Goal: Information Seeking & Learning: Learn about a topic

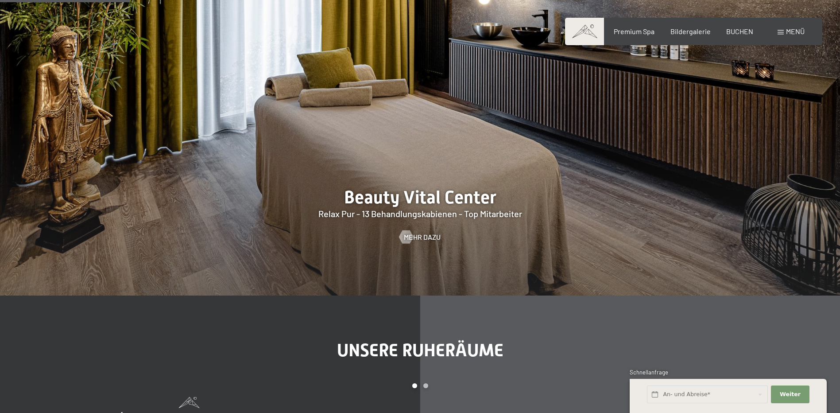
scroll to position [1063, 0]
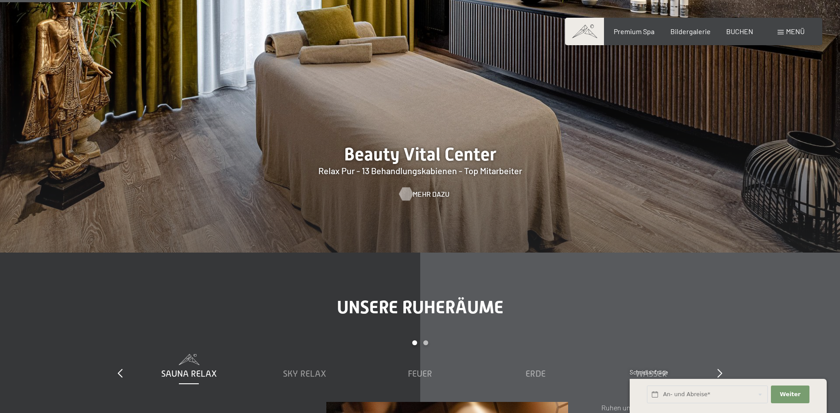
click at [407, 195] on div at bounding box center [406, 193] width 8 height 13
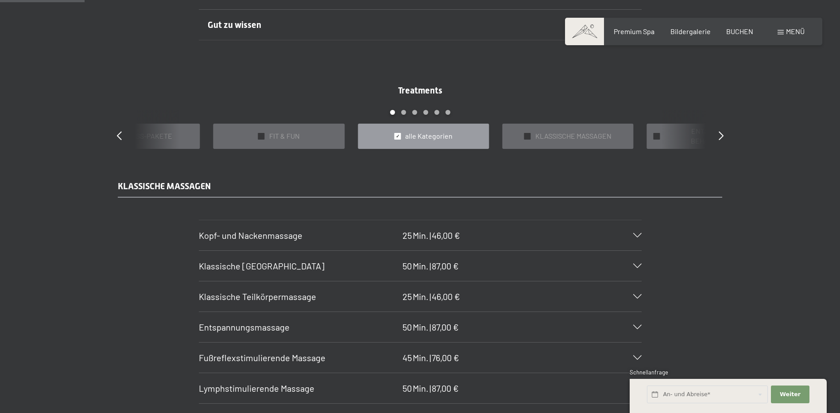
scroll to position [753, 0]
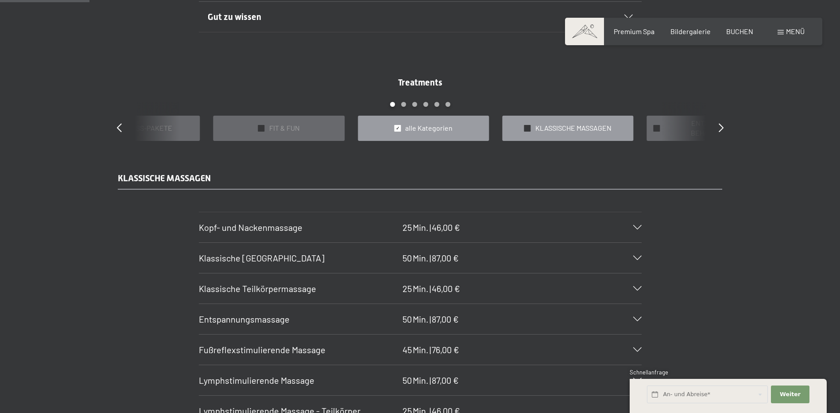
click at [529, 130] on span "✓" at bounding box center [528, 128] width 4 height 6
click at [717, 126] on div "Treatments slide 3 to 7 of 22 ✓ BÄDER & PACKUNGEN ✓ VORFREUDE FÜR WERDENDE MÜTT…" at bounding box center [420, 108] width 638 height 65
click at [723, 125] on icon at bounding box center [721, 127] width 5 height 9
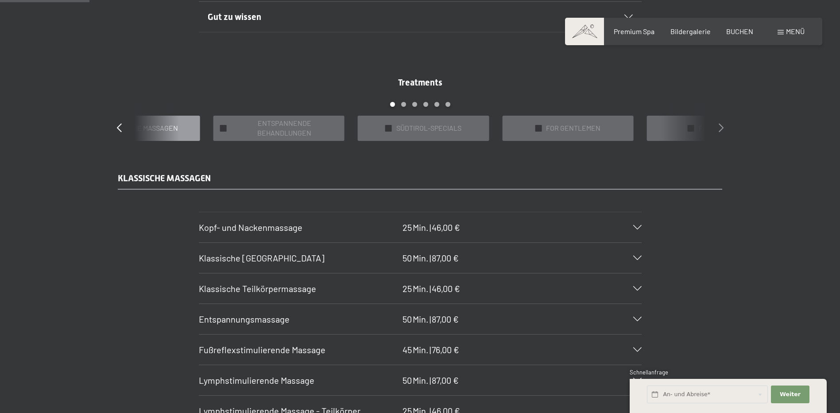
click at [723, 125] on icon at bounding box center [721, 127] width 5 height 9
click at [721, 124] on icon at bounding box center [721, 127] width 5 height 9
click at [721, 127] on icon at bounding box center [721, 127] width 5 height 9
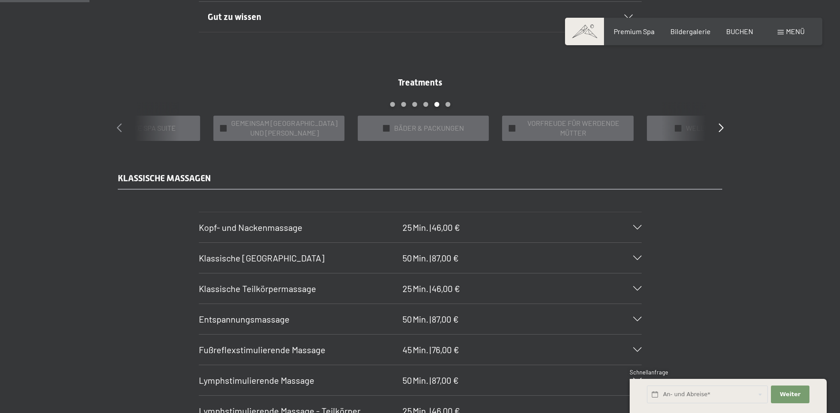
click at [118, 128] on icon at bounding box center [119, 127] width 5 height 9
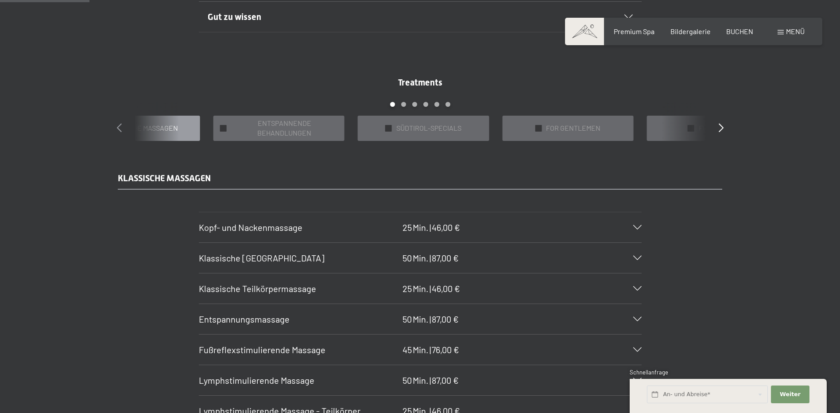
click at [117, 128] on icon at bounding box center [119, 127] width 5 height 9
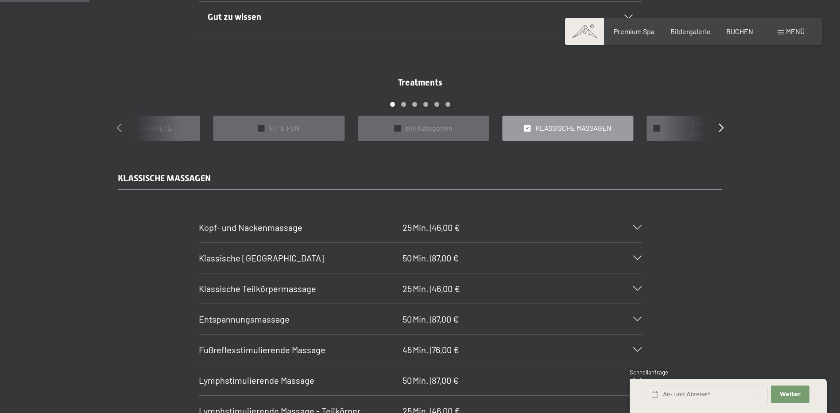
click at [117, 128] on icon at bounding box center [119, 127] width 5 height 9
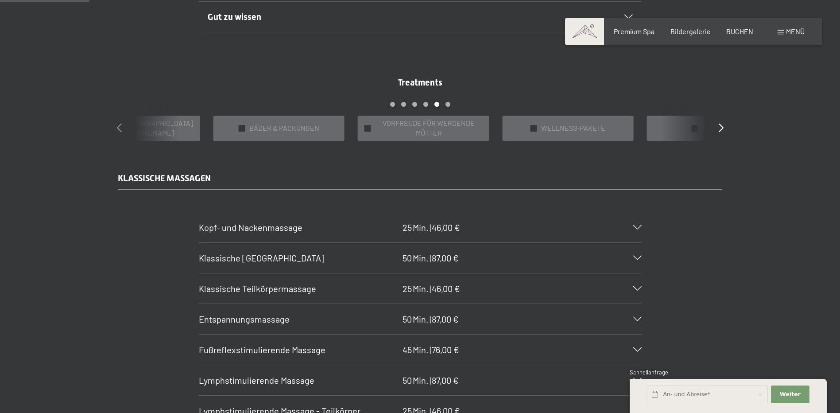
click at [121, 128] on icon at bounding box center [119, 127] width 5 height 9
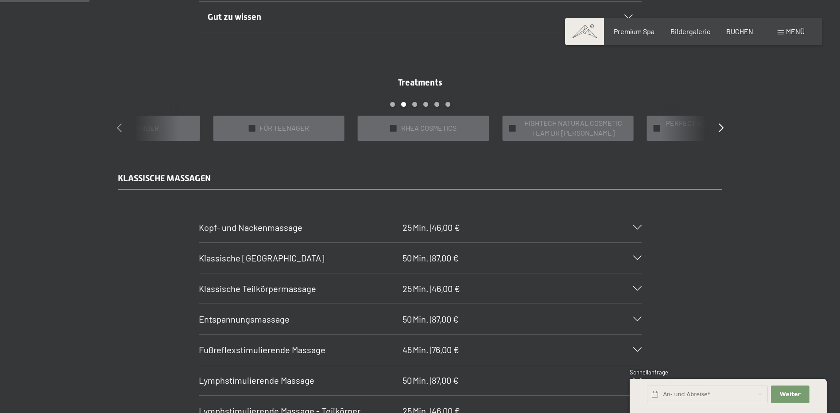
click at [121, 128] on icon at bounding box center [119, 127] width 5 height 9
click at [718, 130] on div "Treatments slide 23 to 27 of 22 ✓ BÄDER & PACKUNGEN ✓ VORFREUDE FÜR WERDENDE MÜ…" at bounding box center [420, 108] width 638 height 65
click at [721, 126] on icon at bounding box center [721, 127] width 5 height 9
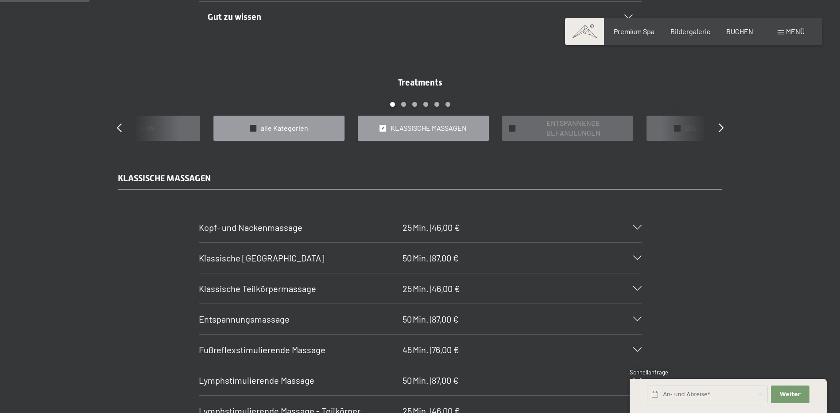
click at [254, 130] on span "✓" at bounding box center [253, 128] width 4 height 6
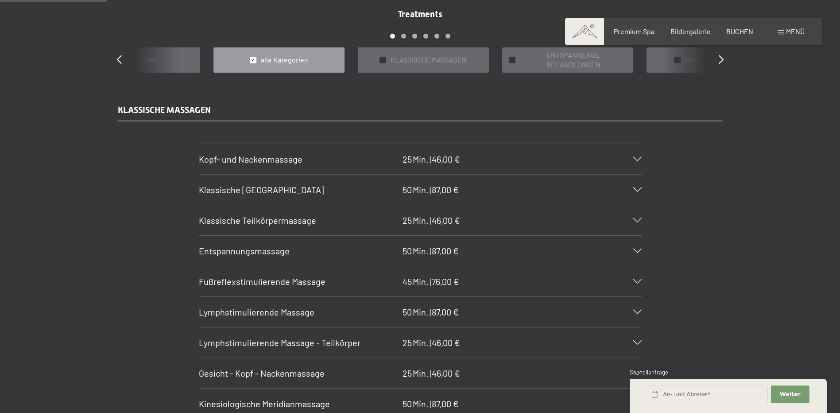
scroll to position [842, 0]
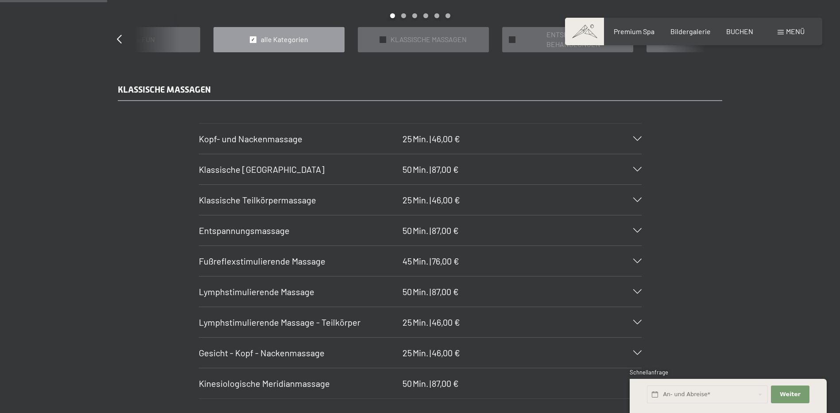
click at [634, 256] on div "Fußreflexstimulierende Massage 45 Min. | 76,00 €" at bounding box center [420, 261] width 443 height 30
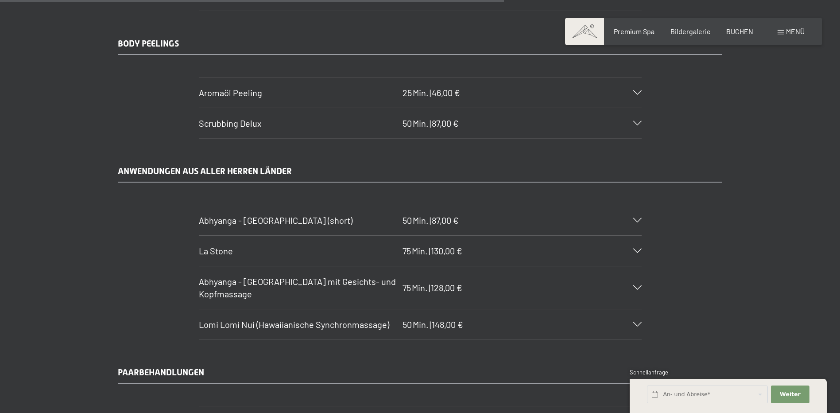
scroll to position [4031, 0]
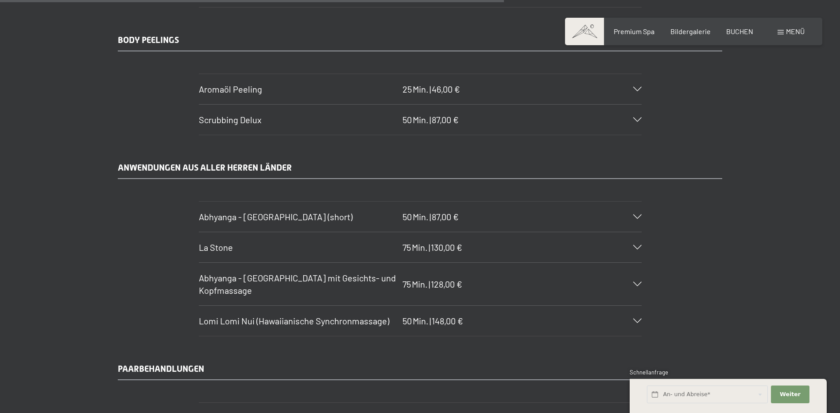
click at [638, 320] on icon at bounding box center [637, 320] width 8 height 4
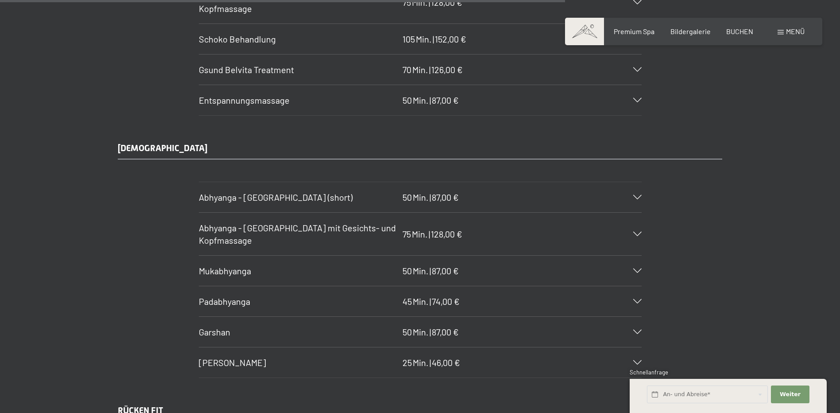
scroll to position [4574, 0]
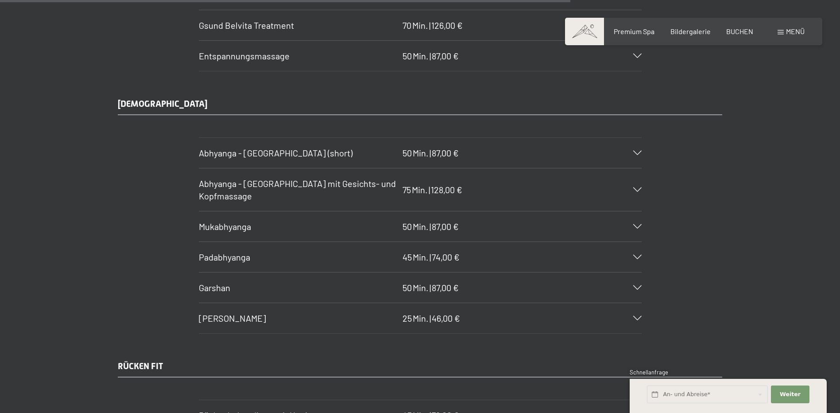
click at [640, 257] on icon at bounding box center [637, 257] width 8 height 4
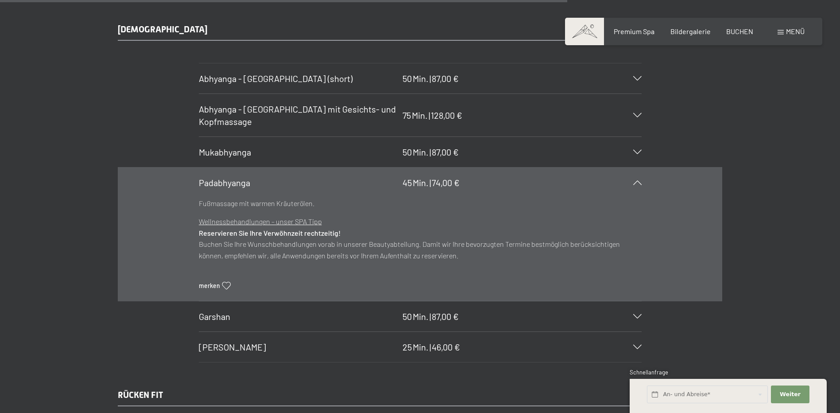
scroll to position [4525, 0]
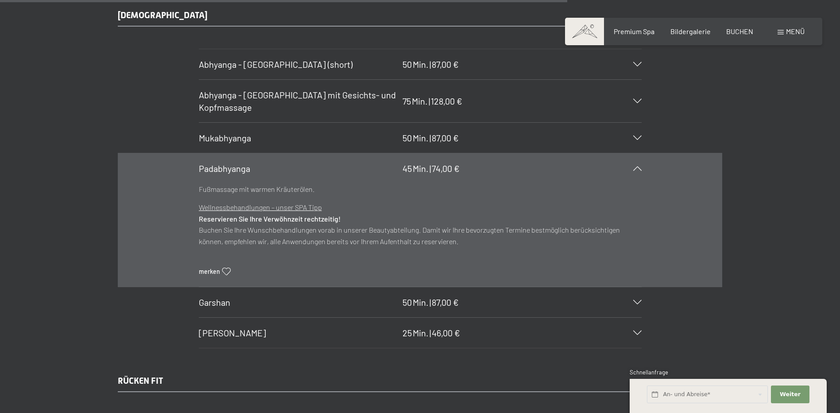
click at [635, 330] on icon at bounding box center [637, 332] width 8 height 4
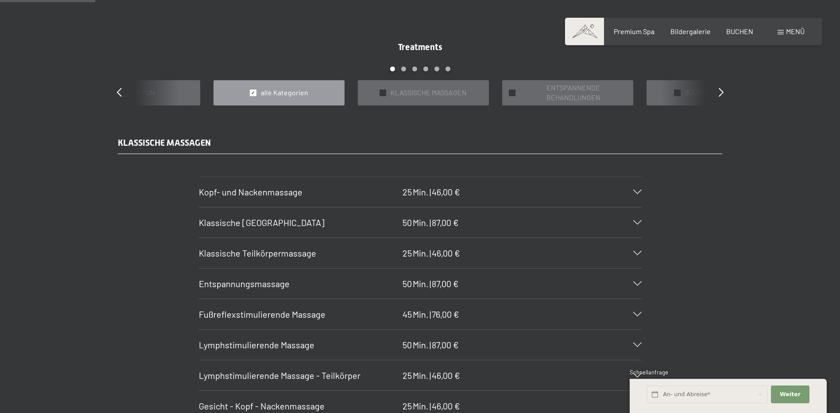
scroll to position [804, 0]
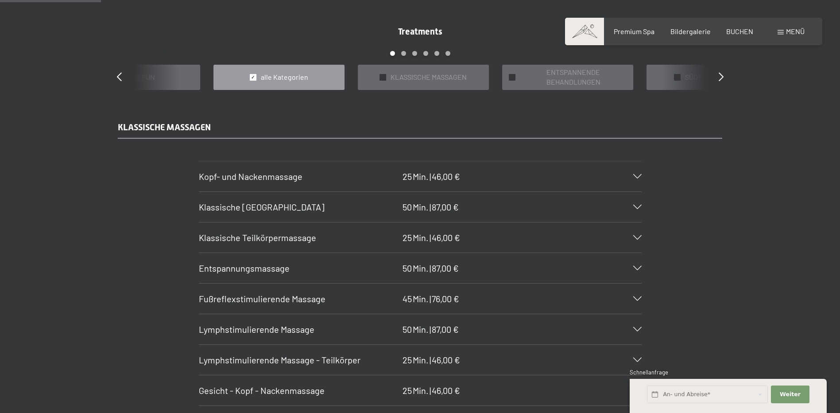
click at [581, 178] on div "Kopf- und Nackenmassage 25 Min. | 46,00 €" at bounding box center [420, 176] width 443 height 30
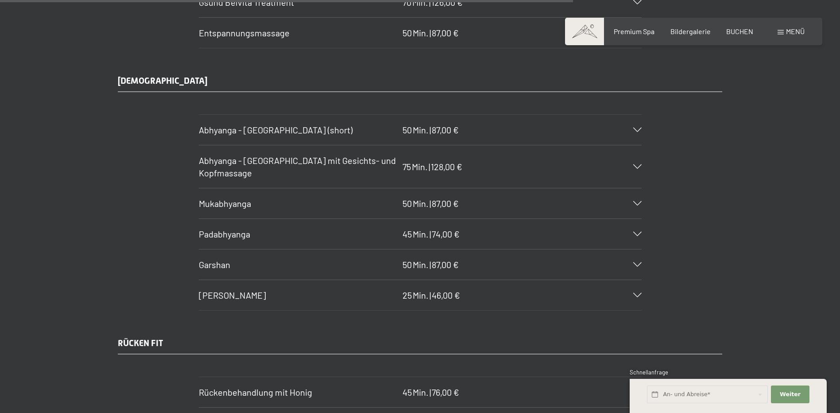
scroll to position [4569, 0]
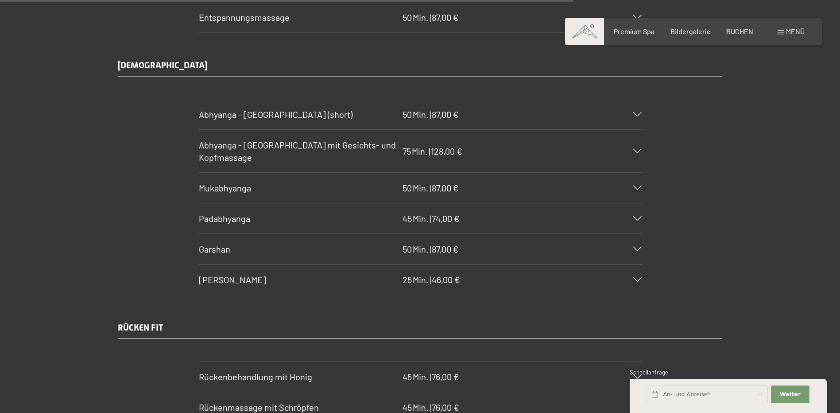
click at [633, 277] on div at bounding box center [631, 279] width 19 height 4
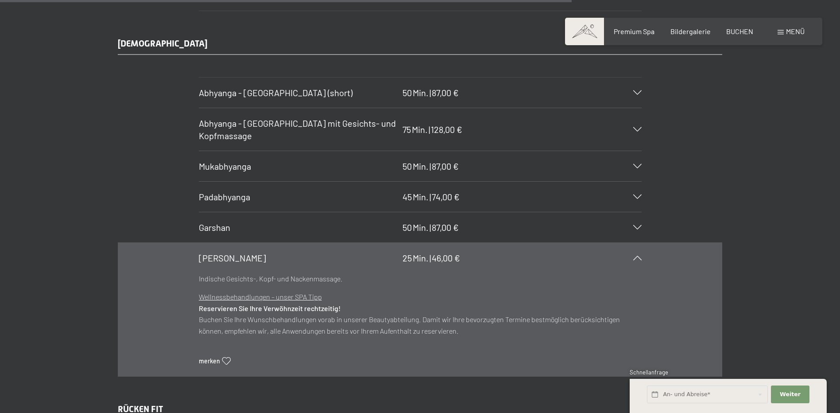
scroll to position [4475, 0]
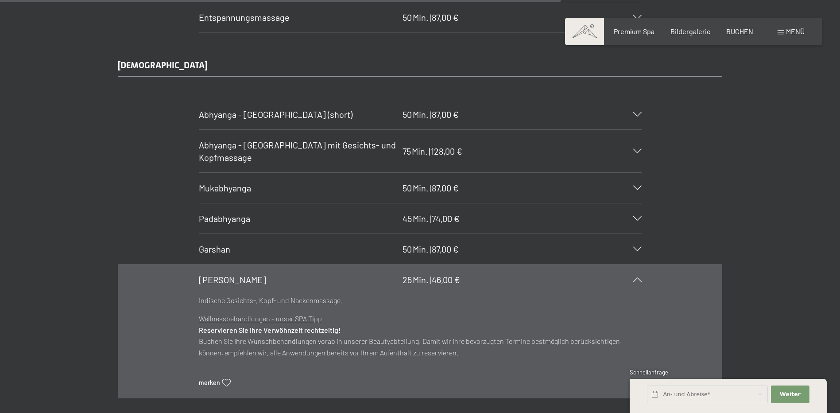
click at [639, 249] on icon at bounding box center [637, 249] width 8 height 4
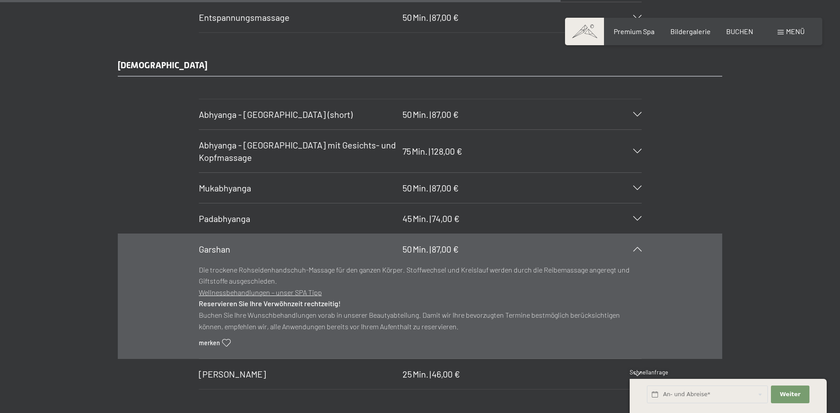
click at [638, 217] on icon at bounding box center [637, 218] width 8 height 4
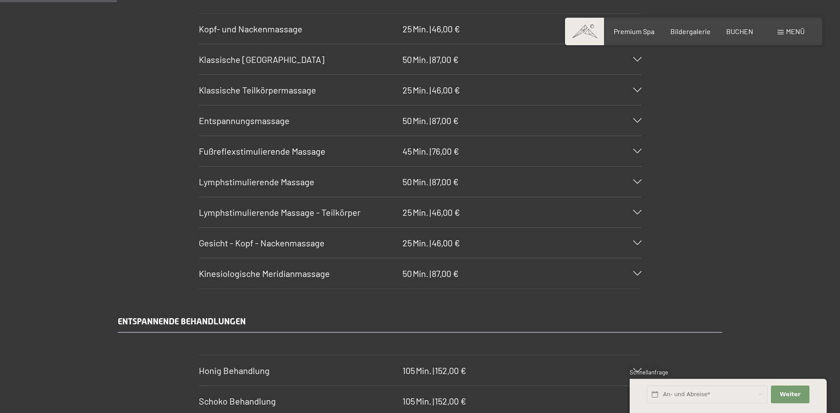
scroll to position [931, 0]
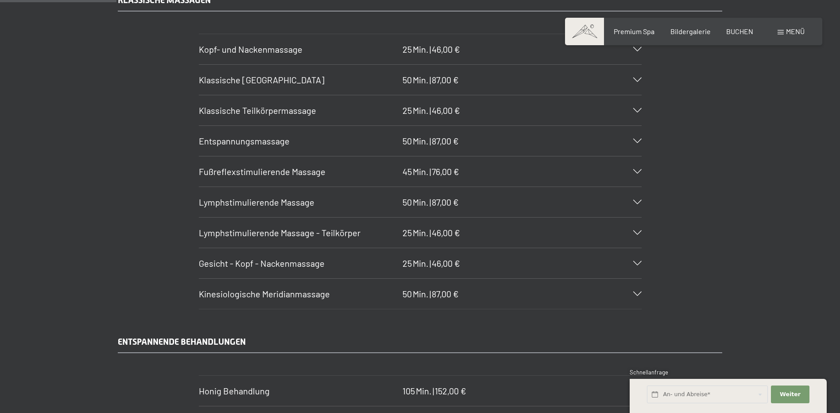
click at [584, 176] on div "Fußreflexstimulierende Massage 45 Min. | 76,00 €" at bounding box center [420, 171] width 443 height 30
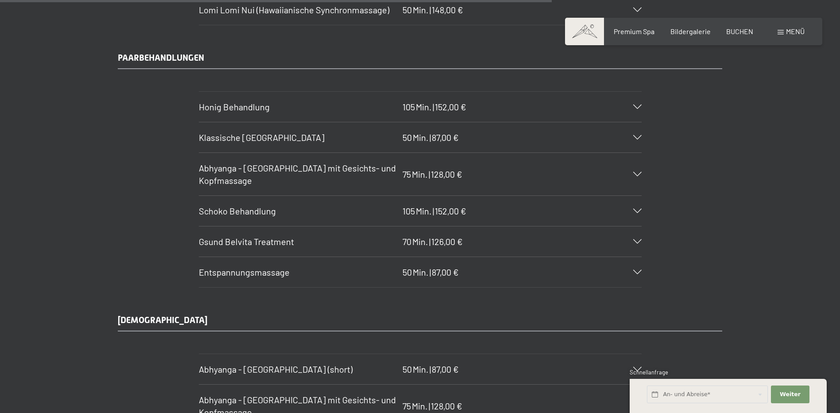
scroll to position [4608, 0]
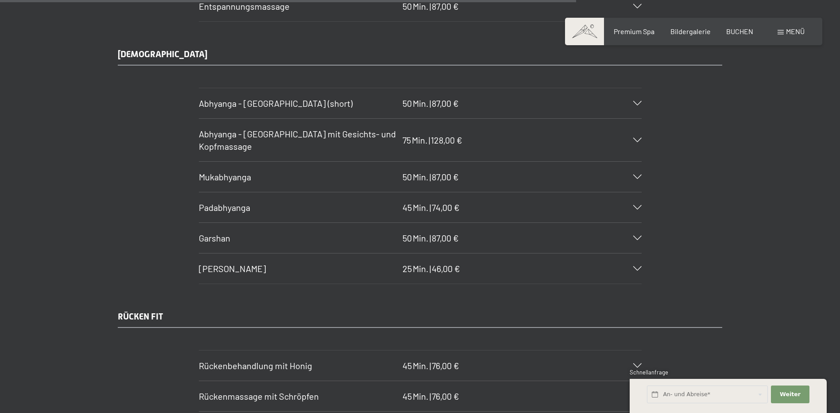
click at [636, 204] on div "Padabhyanga 45 Min. | 74,00 €" at bounding box center [420, 207] width 443 height 30
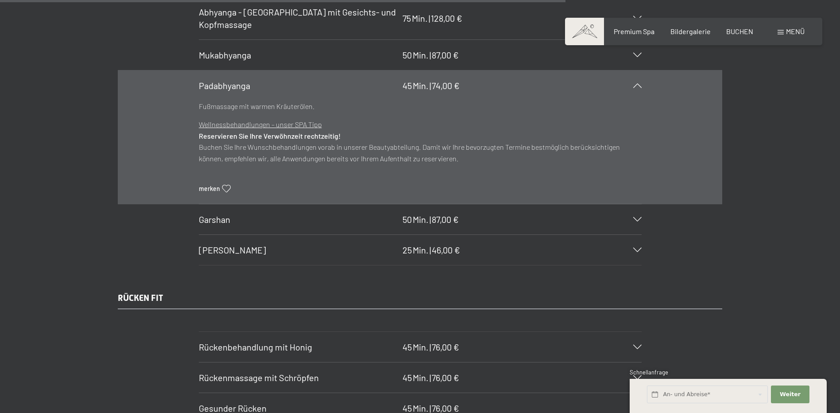
scroll to position [4486, 0]
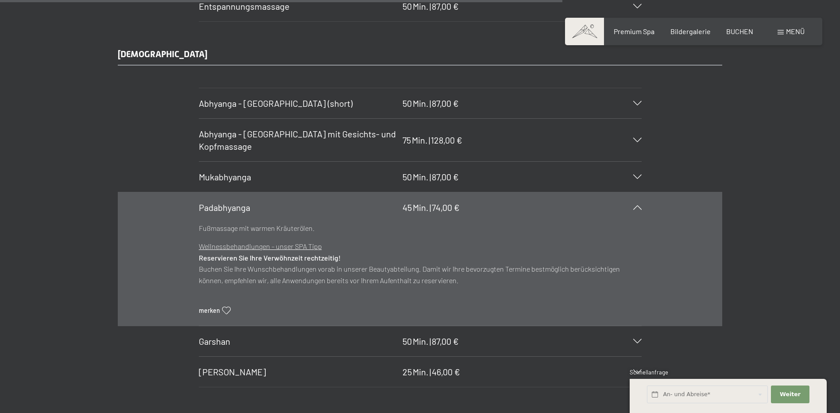
click at [637, 178] on icon at bounding box center [637, 177] width 8 height 4
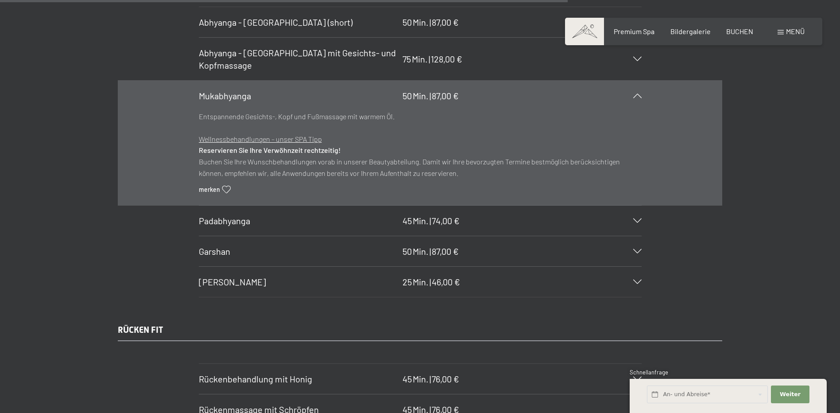
scroll to position [4575, 0]
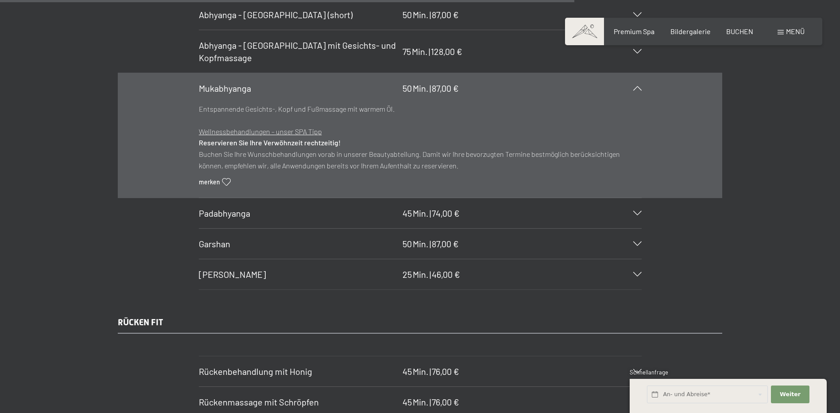
click at [638, 213] on icon at bounding box center [637, 213] width 8 height 4
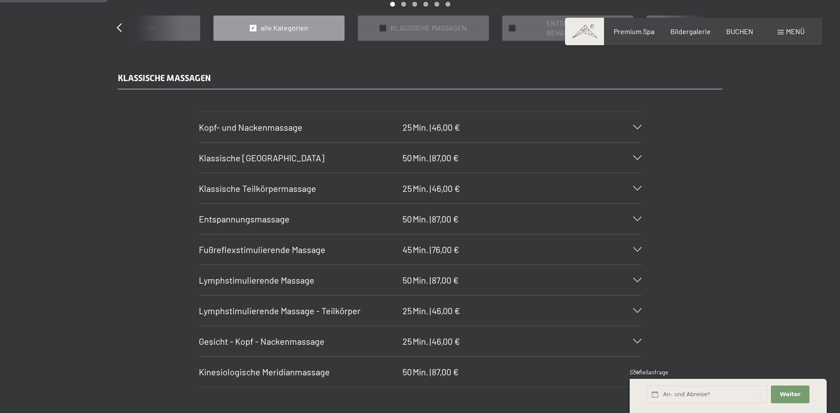
scroll to position [854, 0]
click at [491, 246] on div "Fußreflexstimulierende Massage 45 Min. | 76,00 €" at bounding box center [420, 249] width 443 height 30
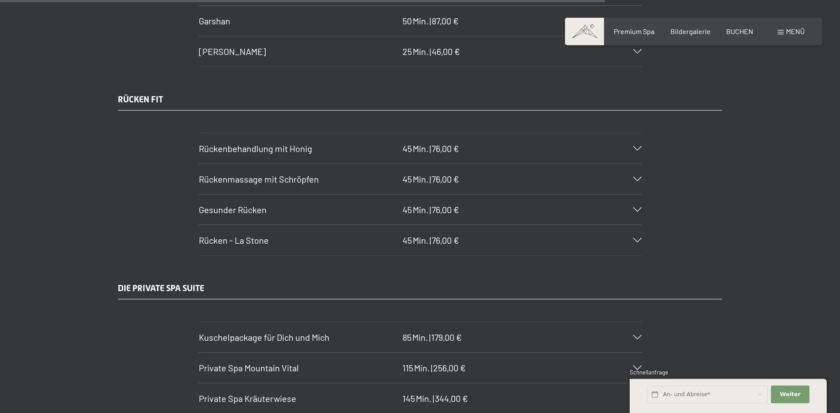
scroll to position [4840, 0]
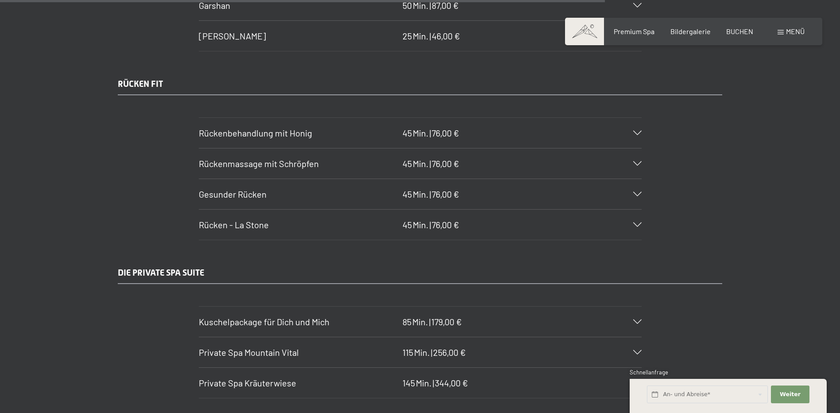
click at [636, 163] on icon at bounding box center [637, 163] width 8 height 4
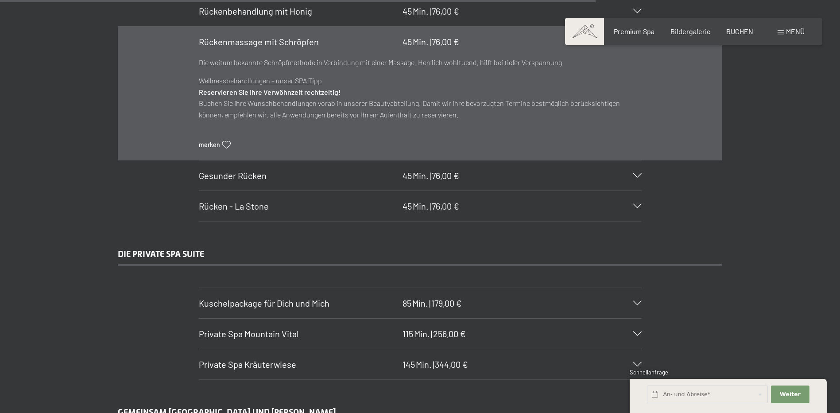
scroll to position [4718, 0]
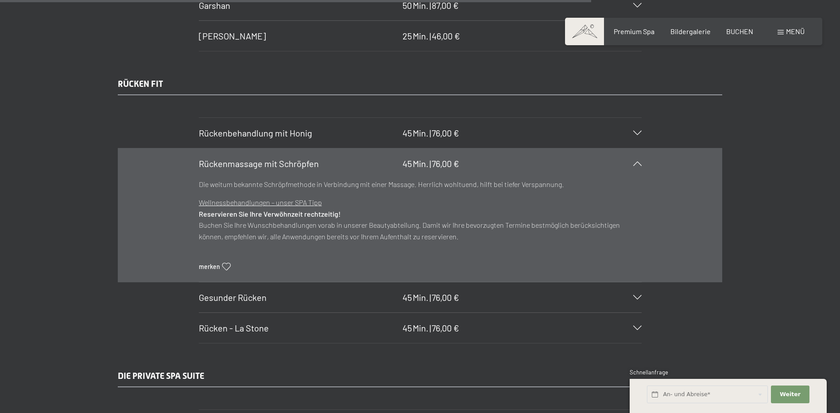
click at [639, 136] on div "Rückenbehandlung mit Honig 45 Min. | 76,00 €" at bounding box center [420, 133] width 443 height 30
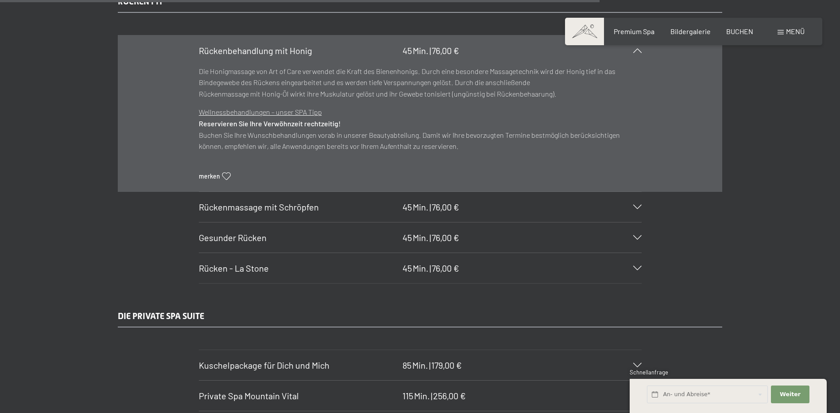
scroll to position [4807, 0]
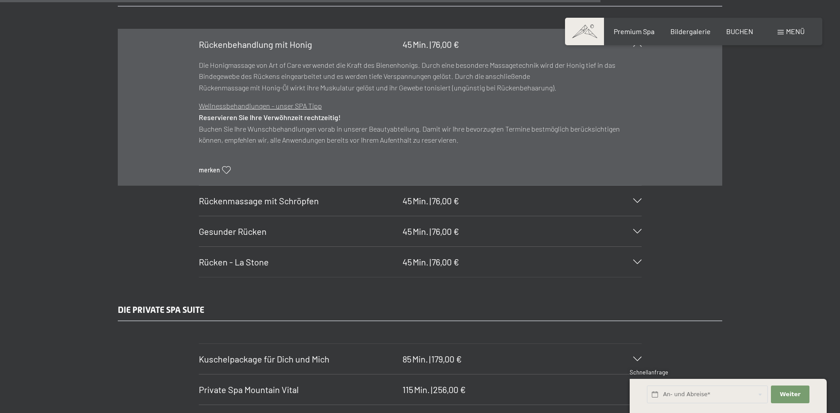
click at [637, 235] on div "Gesunder Rücken 45 Min. | 76,00 €" at bounding box center [420, 231] width 443 height 30
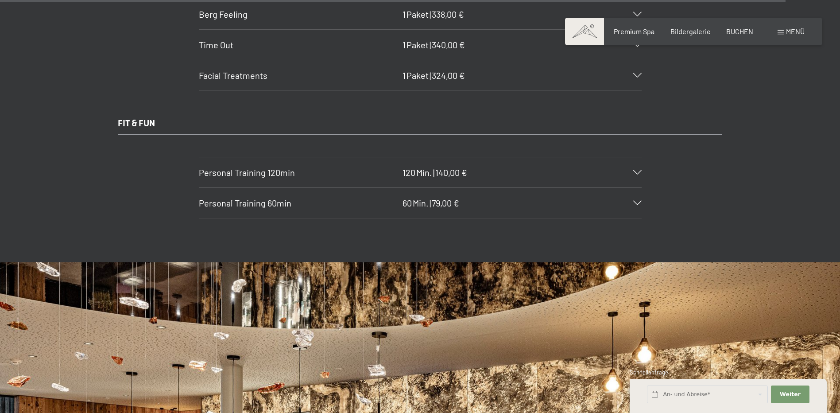
scroll to position [6313, 0]
